Goal: Navigation & Orientation: Find specific page/section

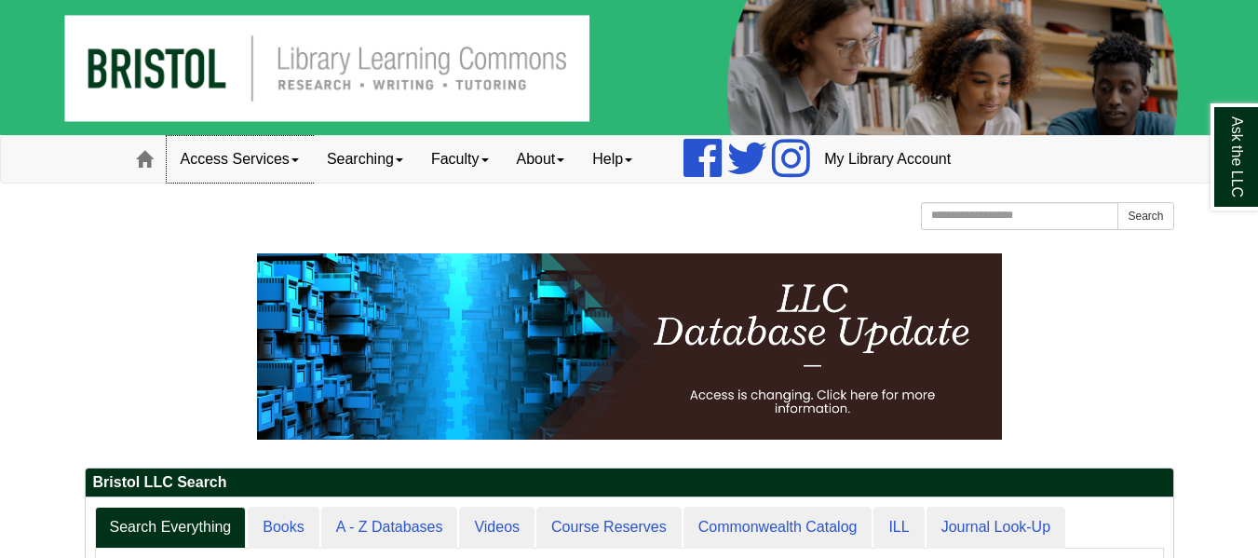
click at [249, 169] on link "Access Services" at bounding box center [240, 159] width 146 height 47
click at [415, 155] on link "Searching" at bounding box center [365, 159] width 104 height 47
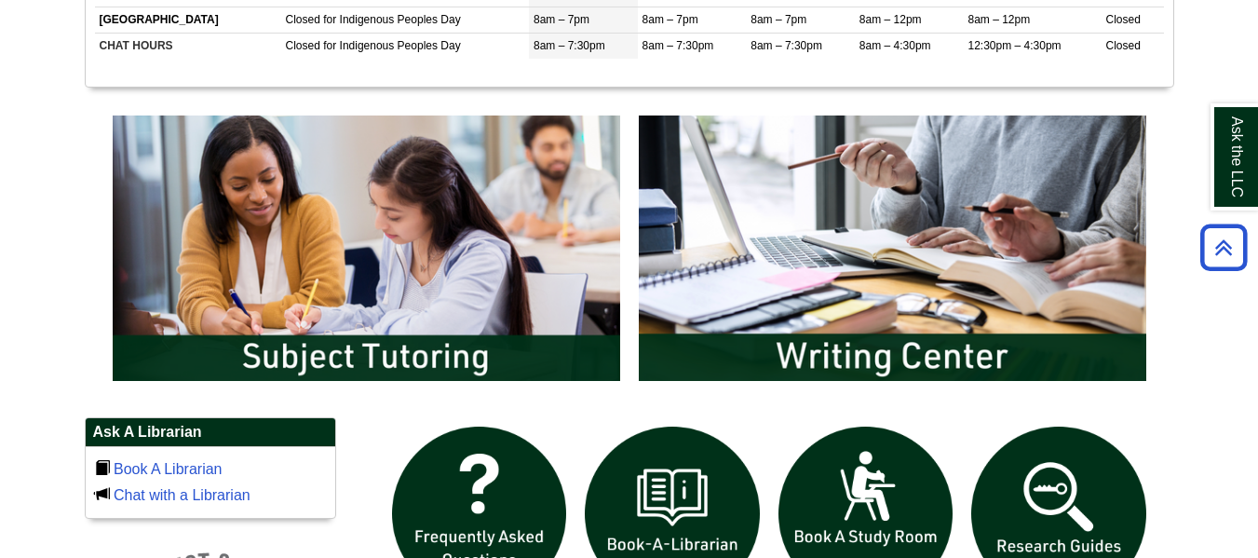
scroll to position [899, 0]
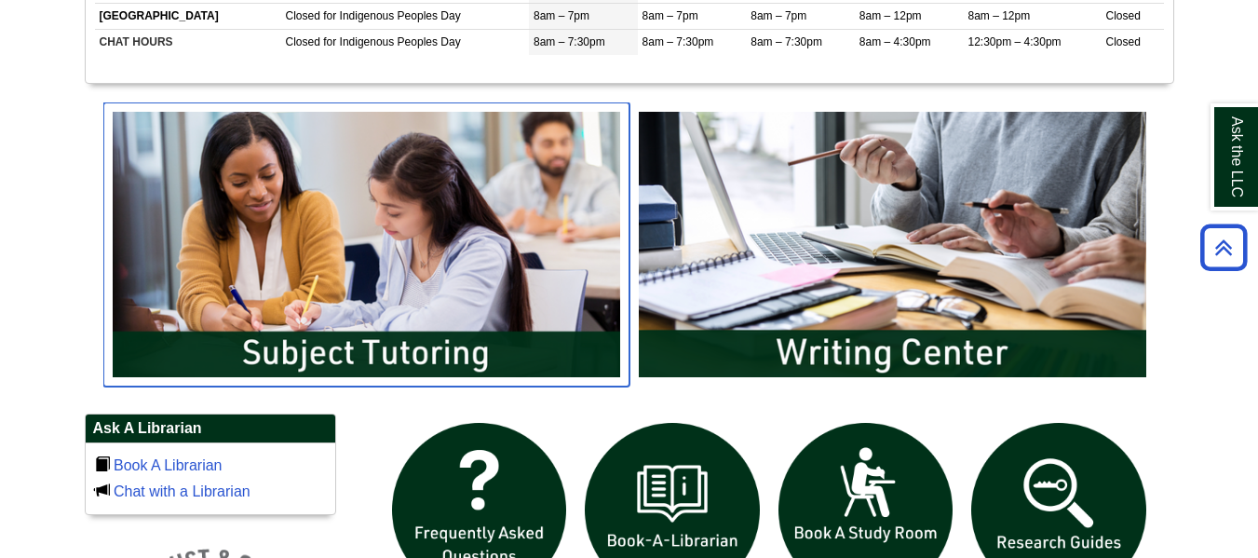
click at [337, 361] on img "slideshow" at bounding box center [366, 243] width 526 height 283
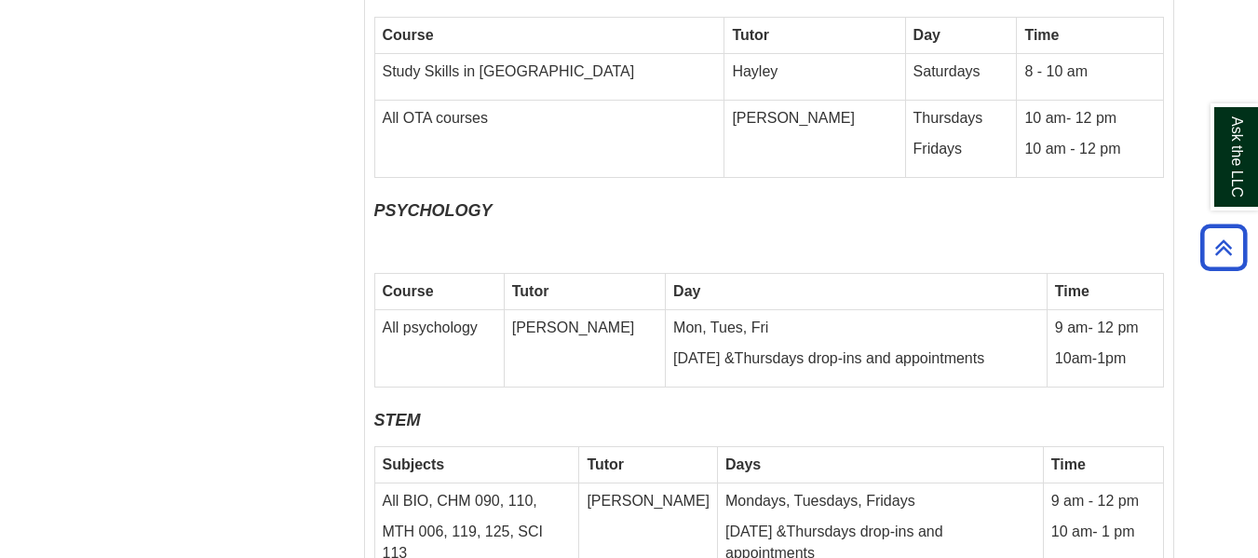
scroll to position [8152, 0]
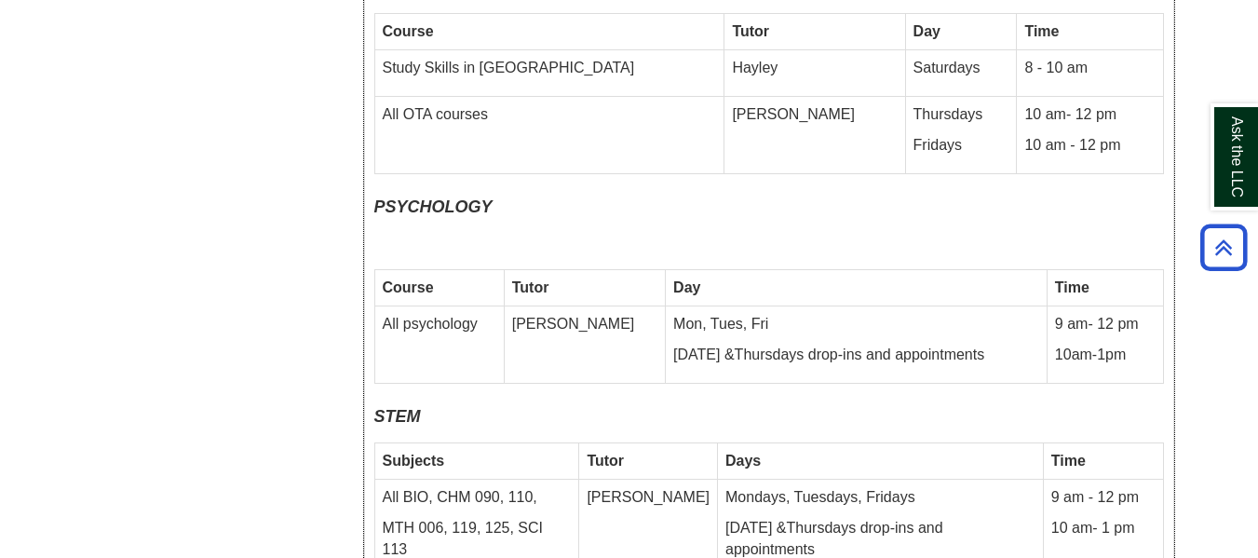
click at [533, 306] on td "Erica" at bounding box center [584, 344] width 161 height 77
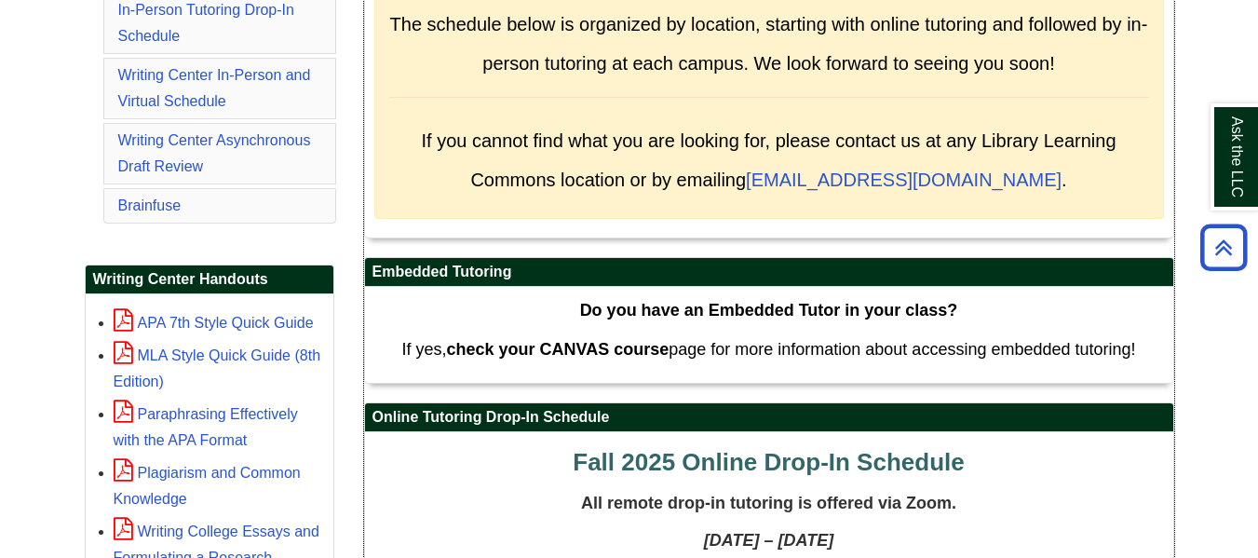
scroll to position [0, 0]
